Goal: Check status: Check status

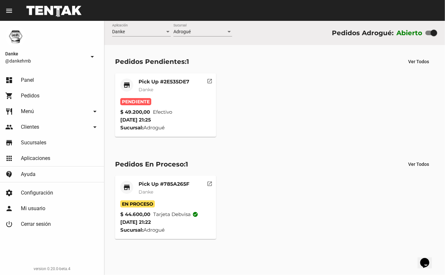
click at [269, 109] on div "store Pick Up #2E535DE7 Danke Pendiente $ 49.200,00 Efectivo [DATE] 21:25 Sucur…" at bounding box center [274, 104] width 325 height 69
click at [175, 85] on mat-card-title "Pick Up #2E535DE7" at bounding box center [163, 81] width 51 height 7
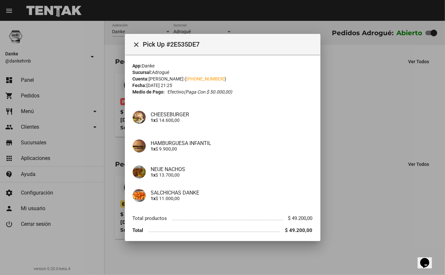
click at [336, 101] on div at bounding box center [222, 137] width 445 height 275
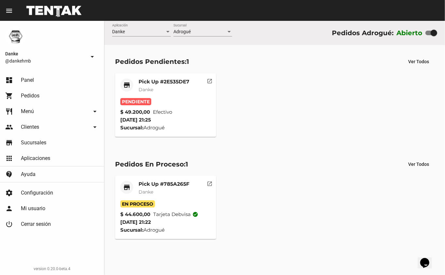
click at [307, 81] on div "store Pick Up #2E535DE7 Danke Pendiente $ 49.200,00 Efectivo [DATE] 21:25 Sucur…" at bounding box center [274, 104] width 325 height 69
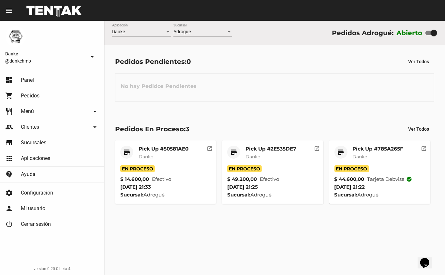
click at [357, 150] on mat-card-title "Pick Up #785A265F" at bounding box center [377, 149] width 51 height 7
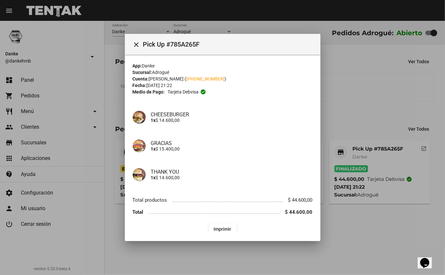
click at [363, 89] on div at bounding box center [222, 137] width 445 height 275
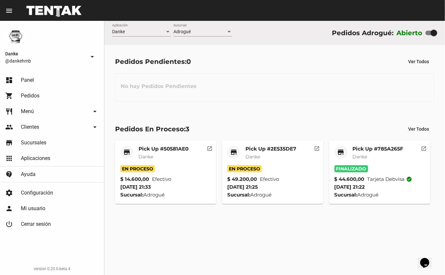
click at [280, 147] on mat-card-title "Pick Up #2E535DE7" at bounding box center [270, 149] width 51 height 7
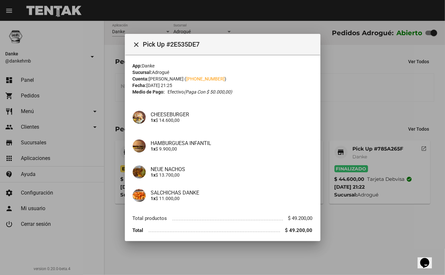
scroll to position [25, 0]
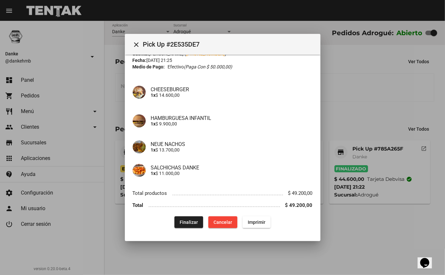
click at [347, 107] on div at bounding box center [222, 137] width 445 height 275
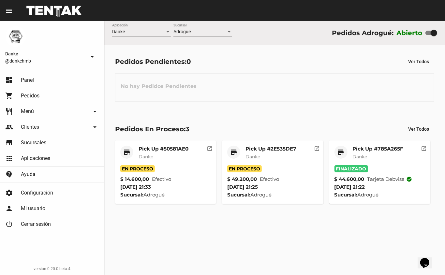
click at [166, 148] on mat-card-title "Pick Up #50581AE0" at bounding box center [163, 149] width 50 height 7
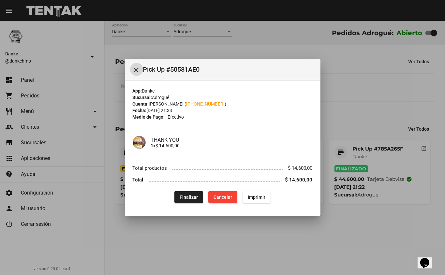
click at [341, 102] on div at bounding box center [222, 137] width 445 height 275
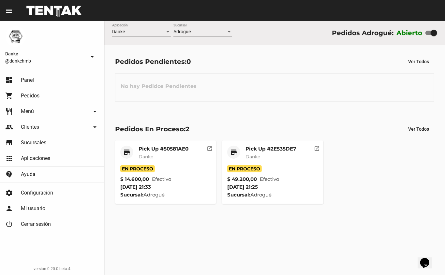
click at [356, 156] on div "store Pick Up #50581AE0 Danke En Proceso $ 14.600,00 Efectivo [DATE] 21:33 Sucu…" at bounding box center [274, 171] width 325 height 69
